Goal: Transaction & Acquisition: Purchase product/service

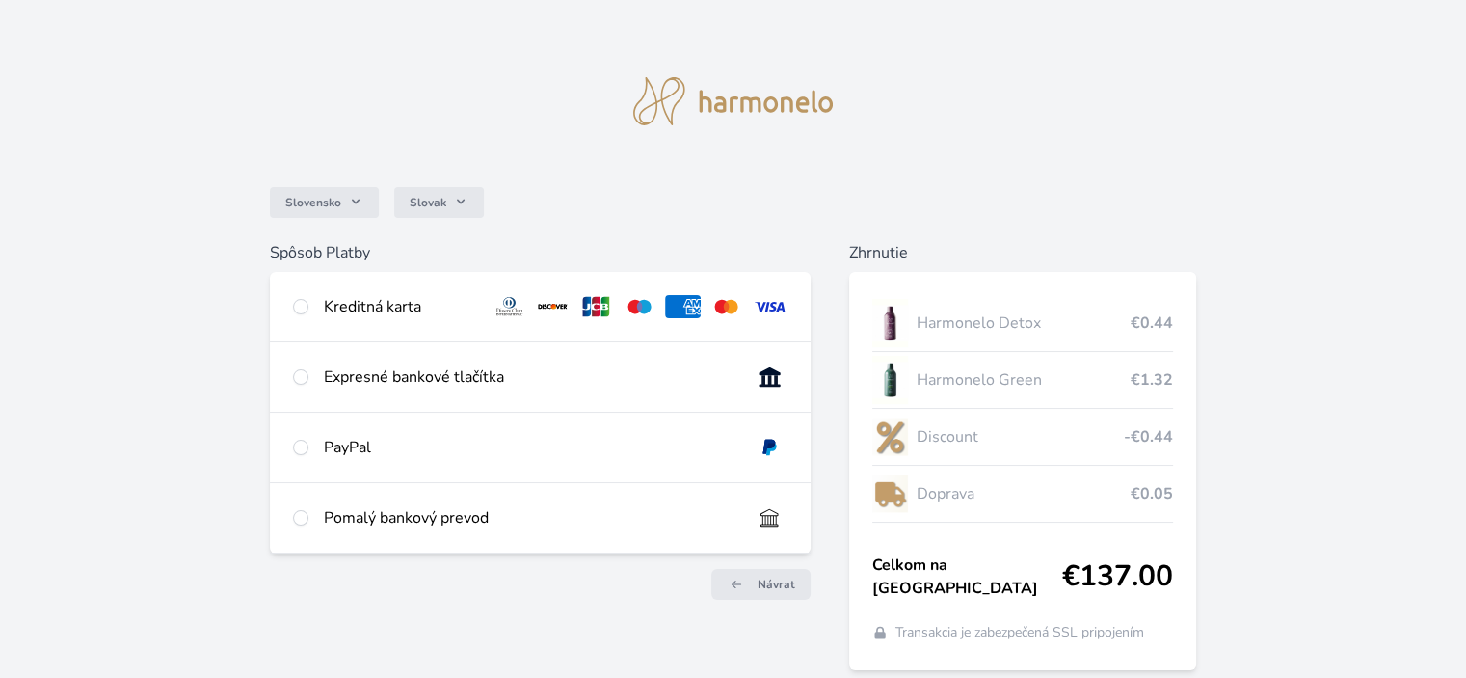
click at [773, 307] on img at bounding box center [770, 306] width 36 height 23
radio input "true"
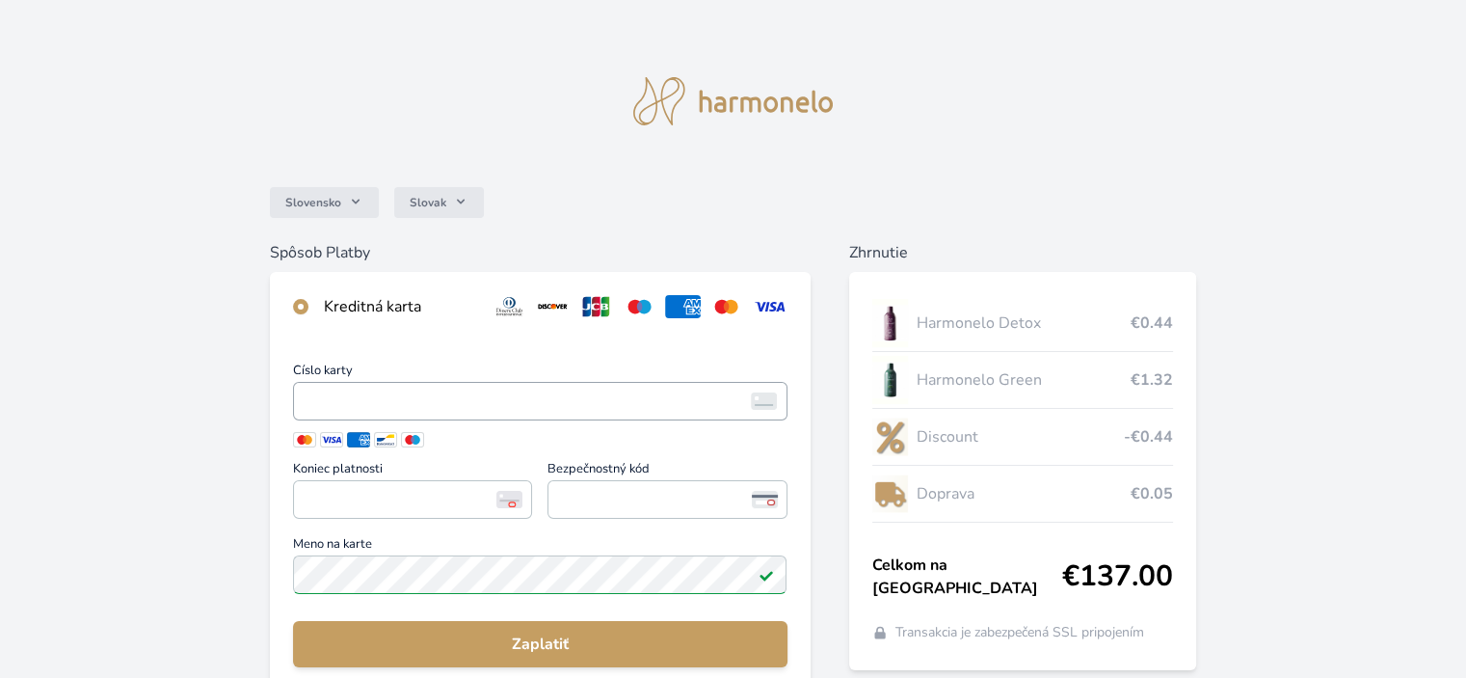
click at [387, 384] on span "<p>Your browser does not support iframes.</p>" at bounding box center [539, 401] width 493 height 39
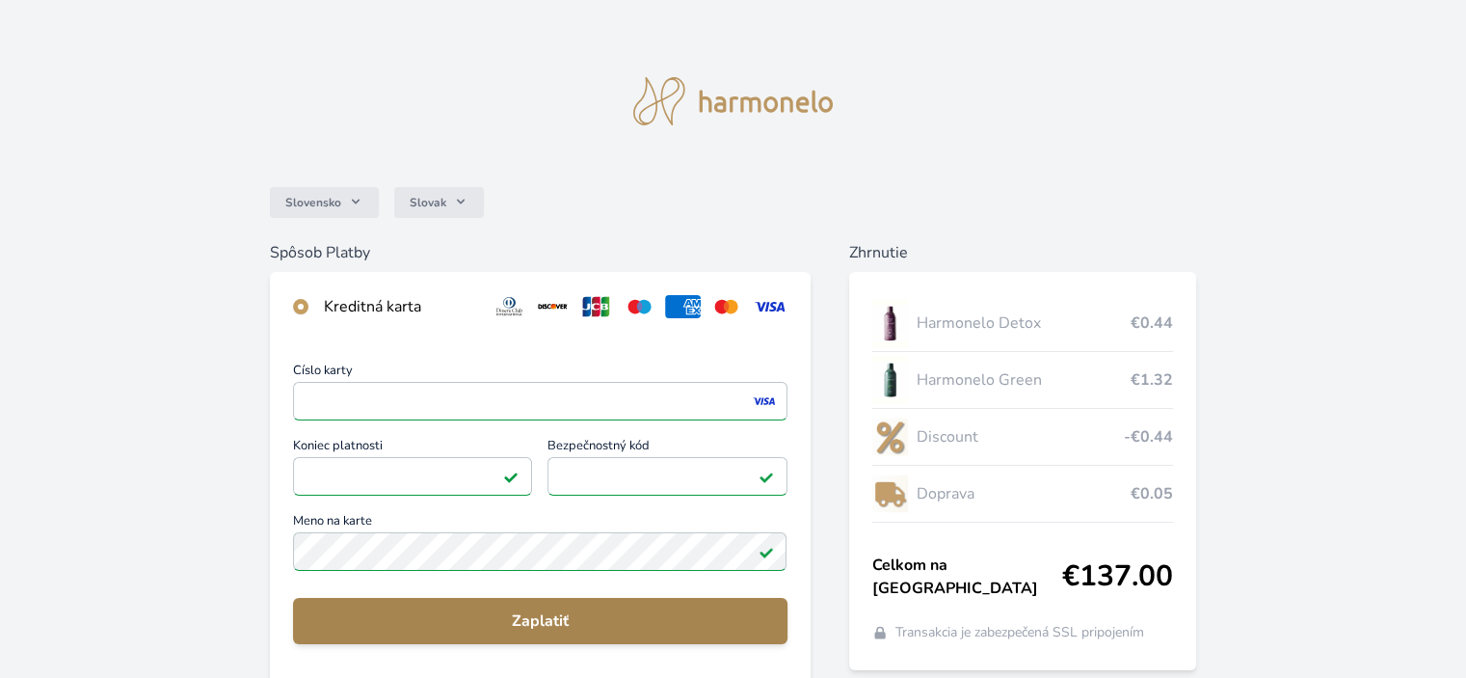
click at [613, 620] on span "Zaplatiť" at bounding box center [539, 620] width 463 height 23
